Goal: Task Accomplishment & Management: Manage account settings

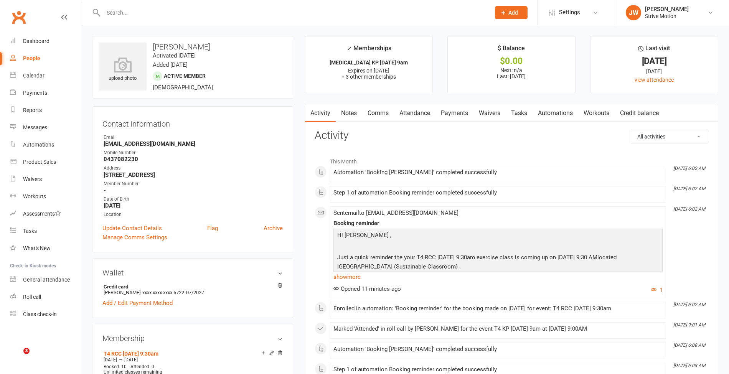
click at [132, 12] on input "text" at bounding box center [293, 12] width 384 height 11
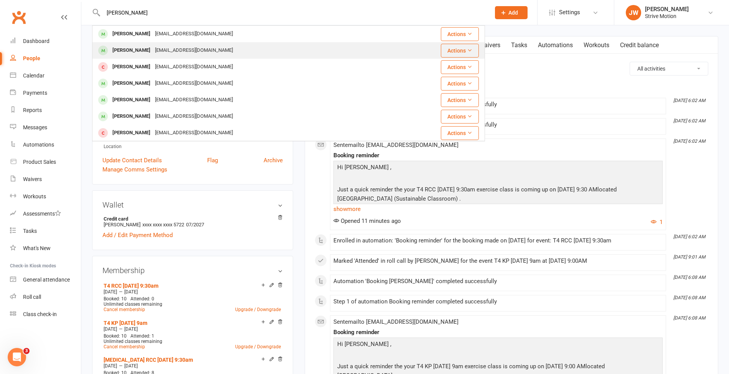
type input "[PERSON_NAME]"
click at [160, 46] on div "[EMAIL_ADDRESS][DOMAIN_NAME]" at bounding box center [194, 50] width 83 height 11
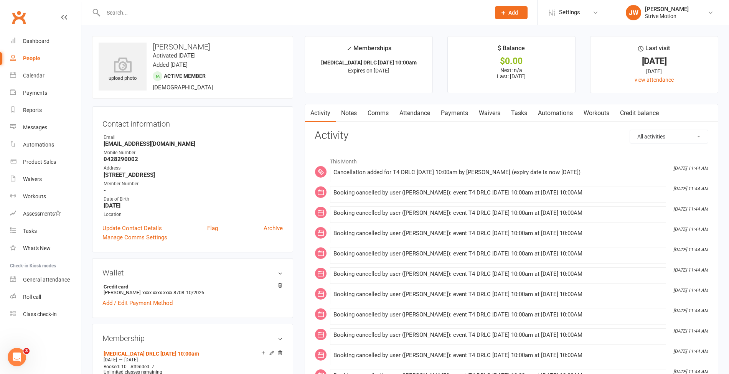
scroll to position [45, 0]
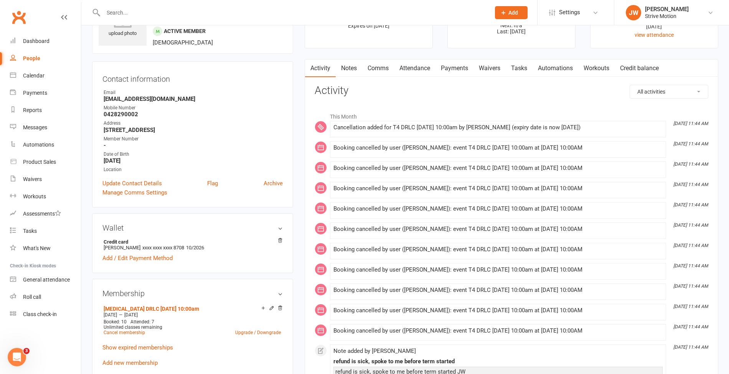
click at [457, 66] on link "Payments" at bounding box center [455, 68] width 38 height 18
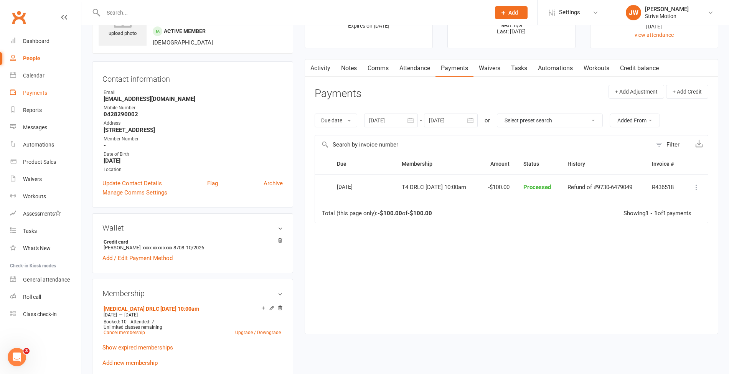
click at [38, 94] on div "Payments" at bounding box center [35, 93] width 24 height 6
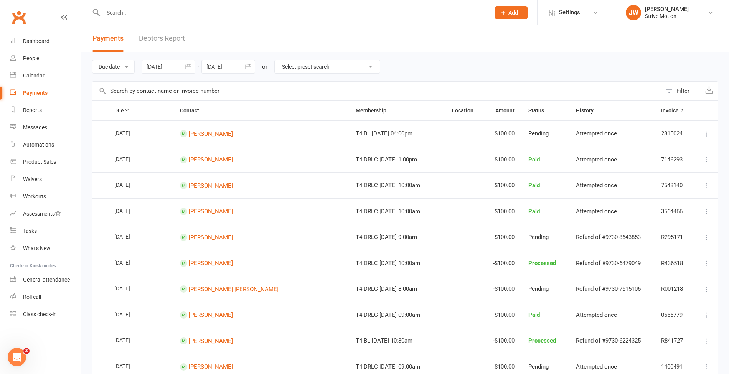
click at [302, 68] on select "Select preset search All failures All skipped payments All pending payments Suc…" at bounding box center [327, 66] width 105 height 13
click at [15, 363] on div "Open Intercom Messenger" at bounding box center [15, 355] width 25 height 25
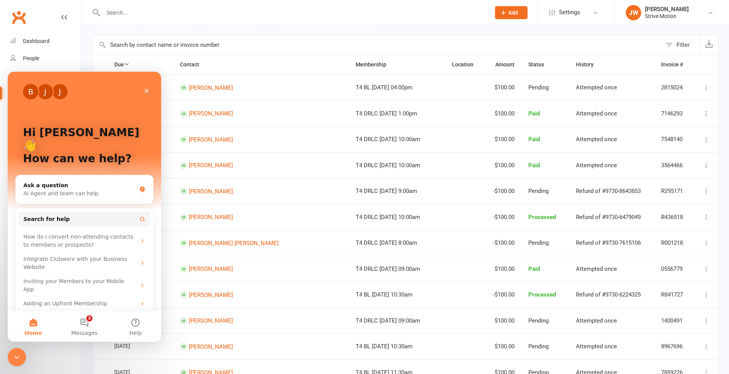
scroll to position [53, 0]
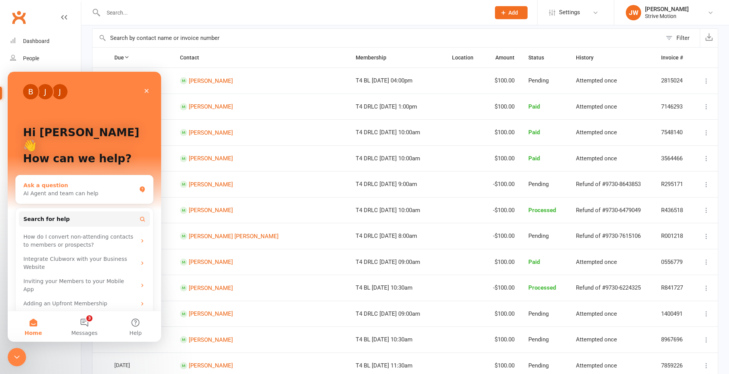
click at [58, 190] on div "AI Agent and team can help" at bounding box center [79, 194] width 113 height 8
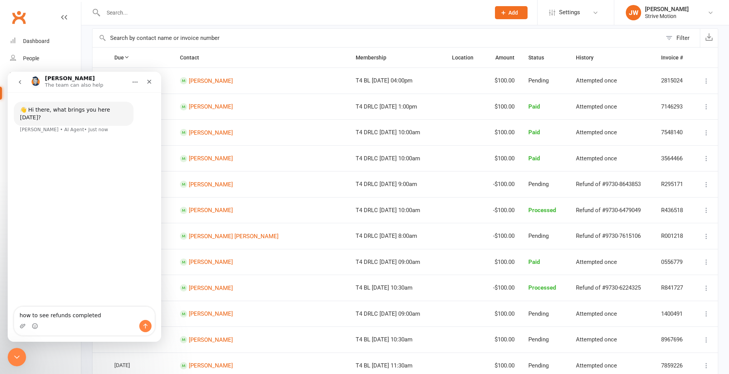
type textarea "how to see refunds completed"
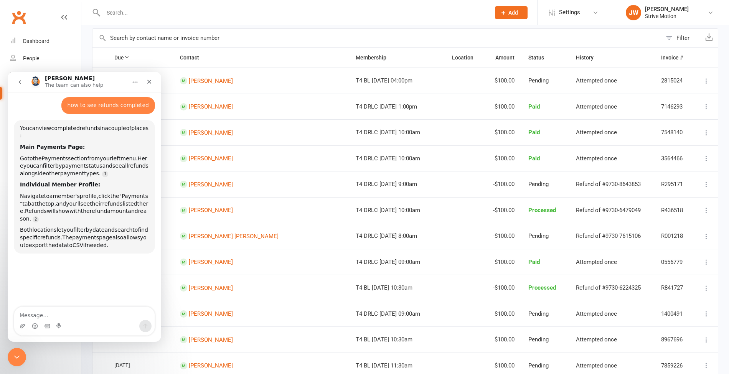
scroll to position [1, 0]
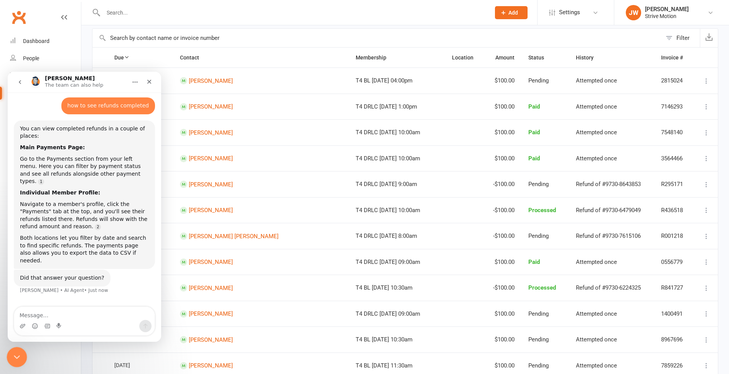
click at [16, 353] on icon "Close Intercom Messenger" at bounding box center [15, 356] width 9 height 9
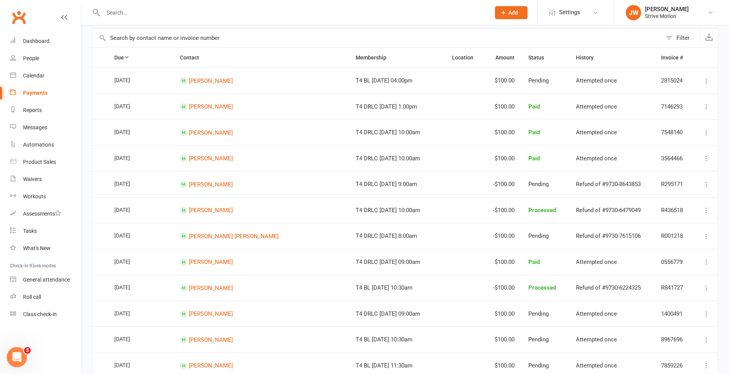
scroll to position [0, 0]
click at [20, 365] on div "Open Intercom Messenger" at bounding box center [15, 355] width 25 height 25
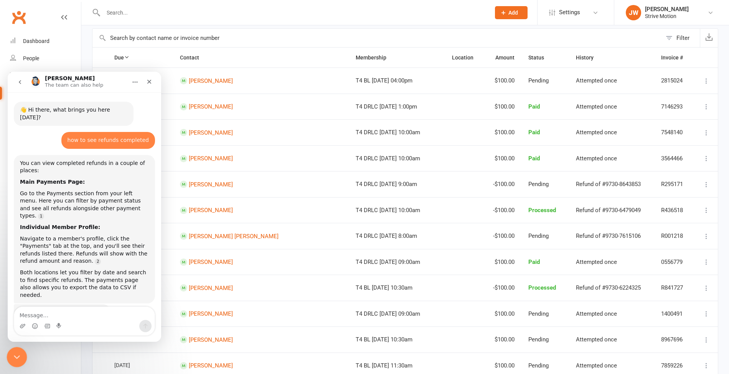
click at [23, 355] on div "Close Intercom Messenger" at bounding box center [16, 356] width 18 height 18
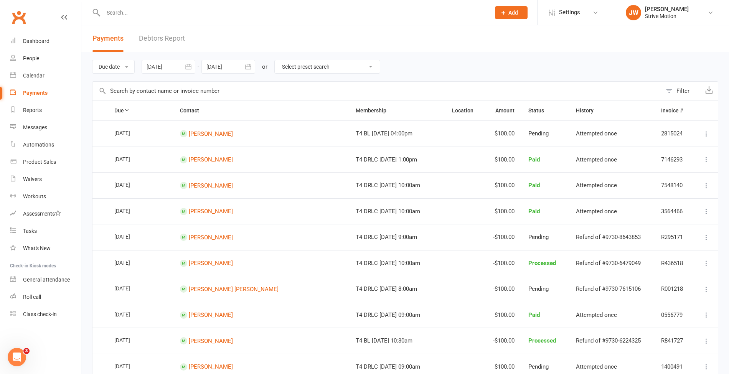
click at [330, 59] on div "Due date Due date Date paid Date failed Date settled [DATE] [DATE] Sun Mon Tue …" at bounding box center [405, 66] width 626 height 29
click at [682, 86] on button "Filter" at bounding box center [681, 91] width 38 height 18
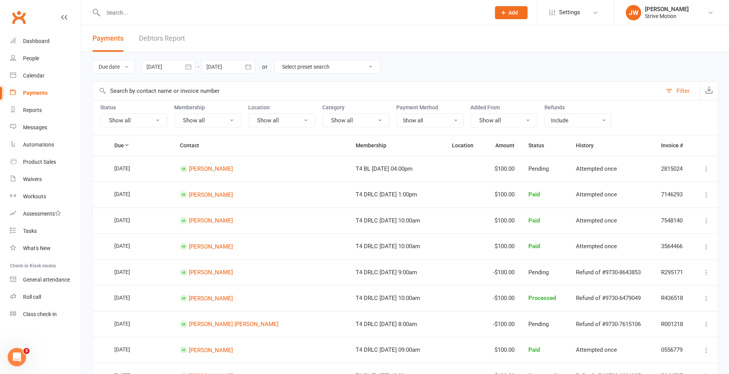
click at [561, 116] on select "Include Exclude Refunds only" at bounding box center [578, 120] width 66 height 13
select select "refunds_only"
click at [545, 114] on select "Include Exclude Refunds only" at bounding box center [578, 120] width 66 height 13
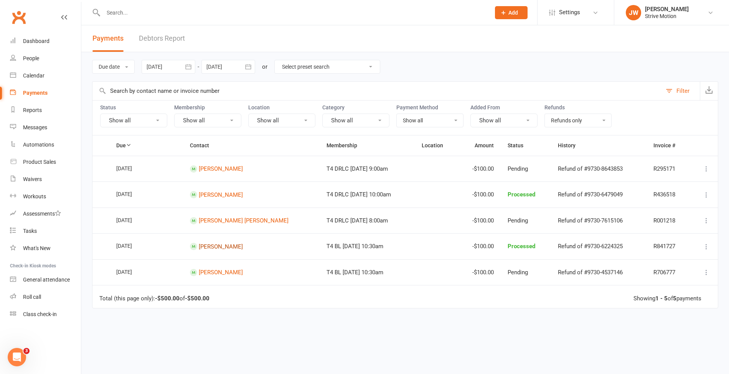
click at [234, 246] on link "[PERSON_NAME]" at bounding box center [221, 246] width 44 height 7
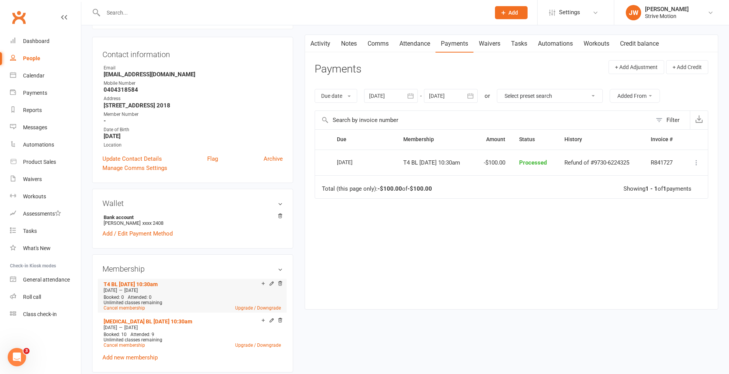
scroll to position [70, 0]
click at [135, 308] on link "Cancel membership" at bounding box center [124, 307] width 41 height 5
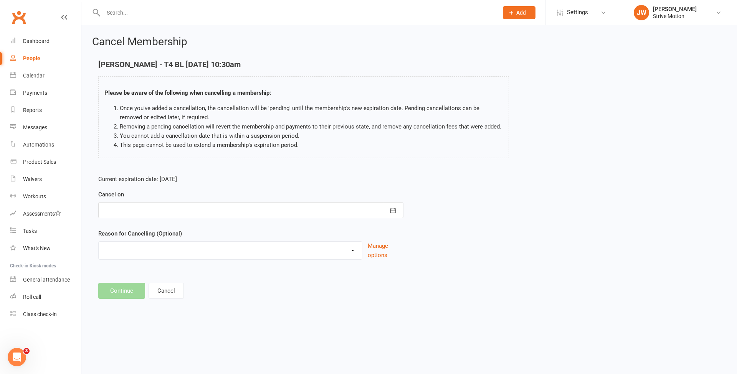
click at [159, 203] on div at bounding box center [250, 210] width 305 height 16
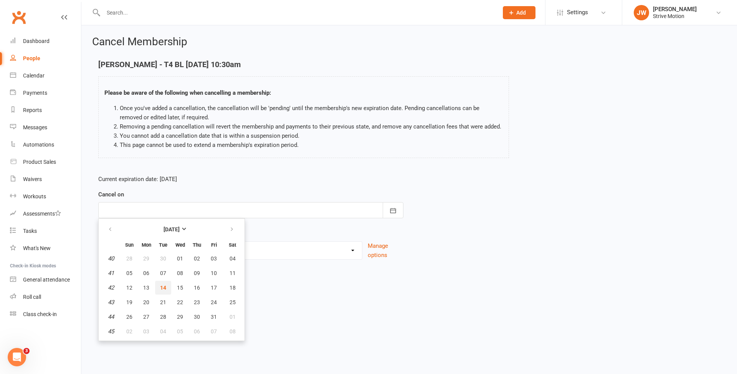
click at [159, 284] on button "14" at bounding box center [163, 288] width 16 height 14
type input "[DATE]"
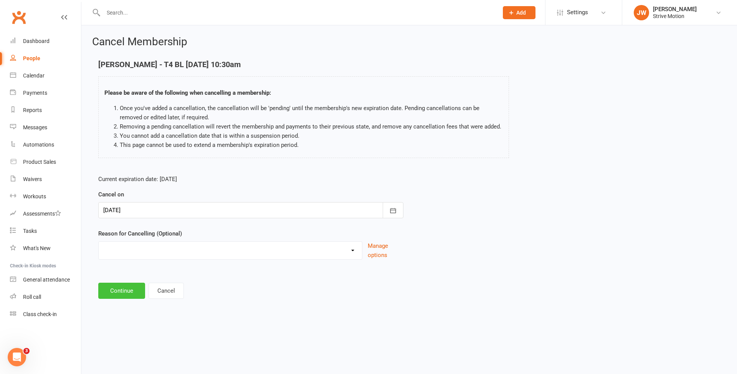
click at [124, 290] on button "Continue" at bounding box center [121, 291] width 47 height 16
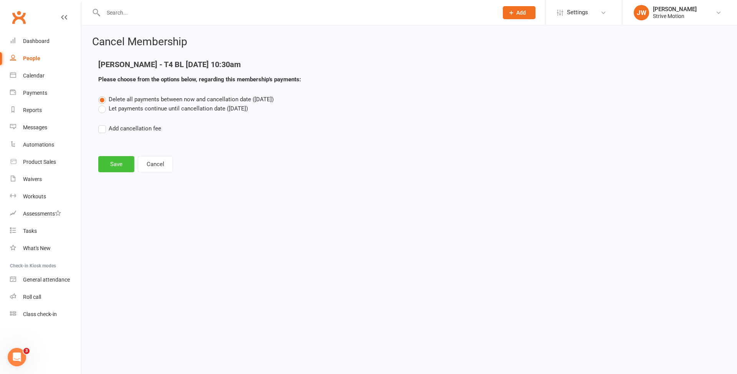
click at [115, 163] on button "Save" at bounding box center [116, 164] width 36 height 16
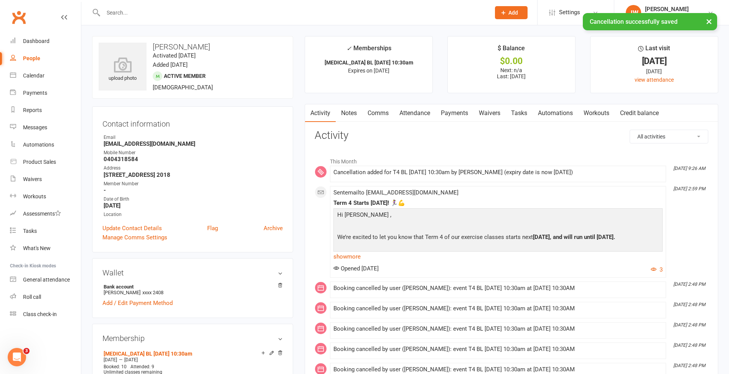
click at [357, 113] on link "Notes" at bounding box center [349, 113] width 26 height 18
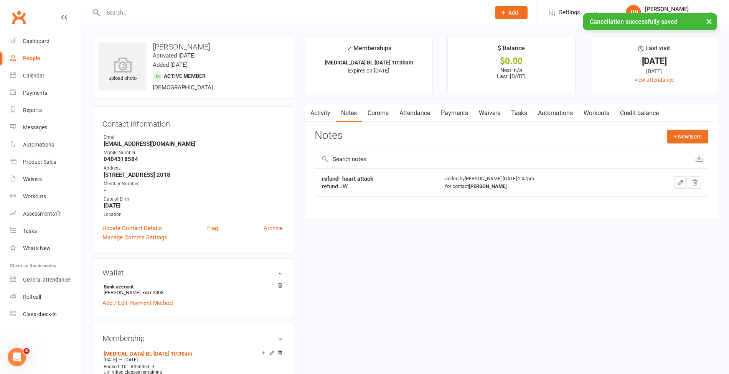
drag, startPoint x: 182, startPoint y: 47, endPoint x: 155, endPoint y: 47, distance: 26.1
click at [155, 47] on h3 "[PERSON_NAME]" at bounding box center [193, 47] width 188 height 8
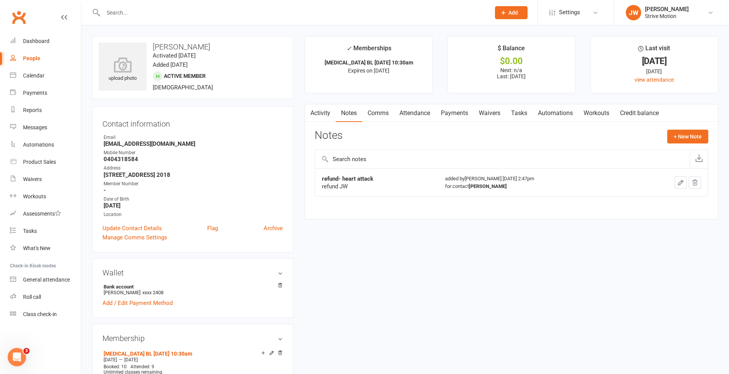
drag, startPoint x: 150, startPoint y: 46, endPoint x: 203, endPoint y: 45, distance: 52.2
click at [203, 45] on h3 "[PERSON_NAME]" at bounding box center [193, 47] width 188 height 8
copy h3 "[PERSON_NAME]"
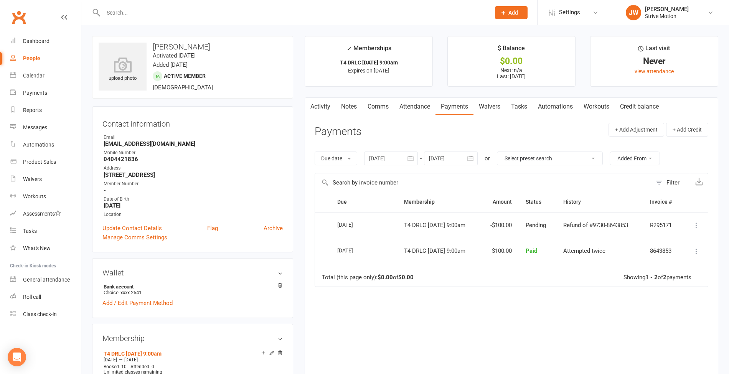
click at [356, 104] on link "Notes" at bounding box center [349, 107] width 26 height 18
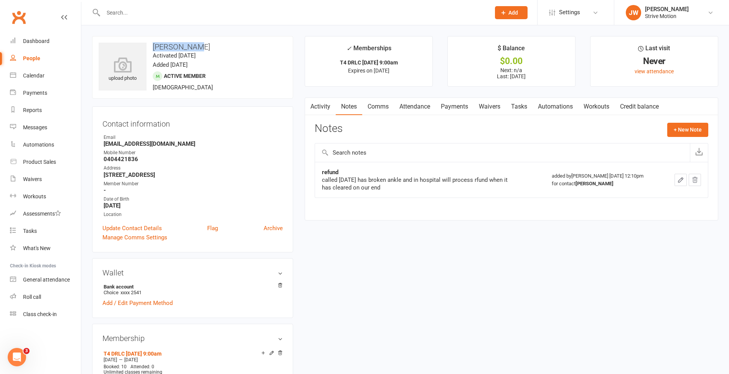
drag, startPoint x: 203, startPoint y: 50, endPoint x: 150, endPoint y: 43, distance: 54.1
click at [150, 43] on h3 "[PERSON_NAME]" at bounding box center [193, 47] width 188 height 8
copy h3 "[PERSON_NAME]"
